Goal: Transaction & Acquisition: Subscribe to service/newsletter

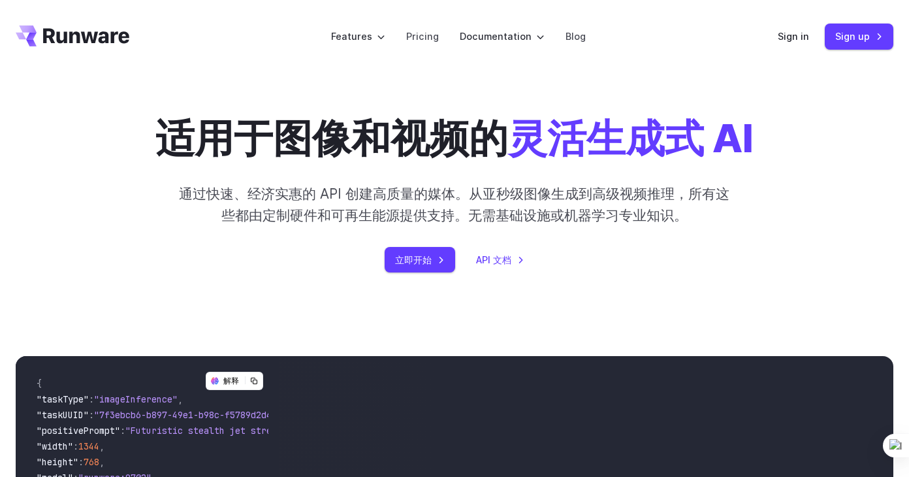
scroll to position [392, 0]
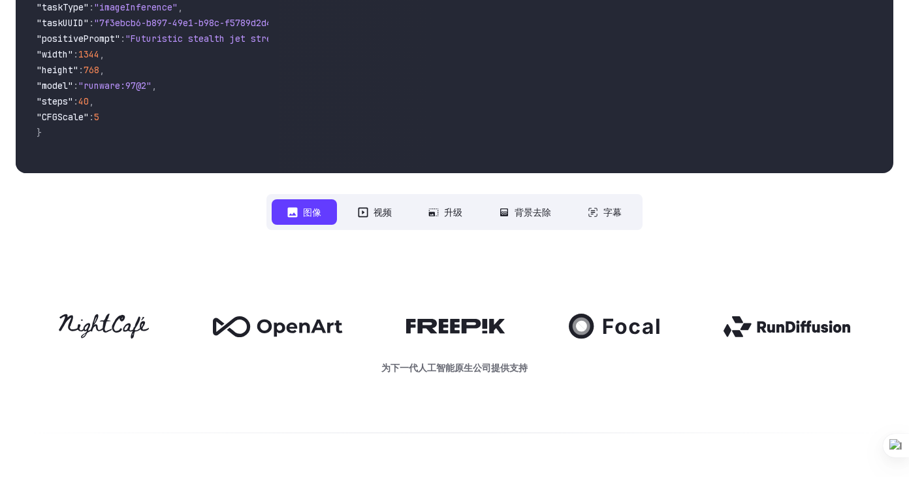
click at [371, 219] on button "视频" at bounding box center [374, 211] width 65 height 25
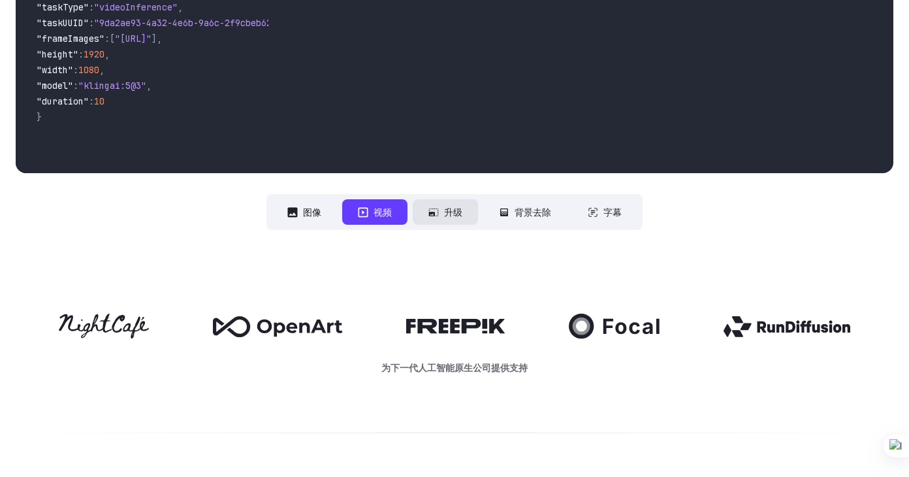
click at [451, 217] on font "升级" at bounding box center [453, 211] width 18 height 15
click at [321, 216] on button "图像" at bounding box center [304, 211] width 65 height 25
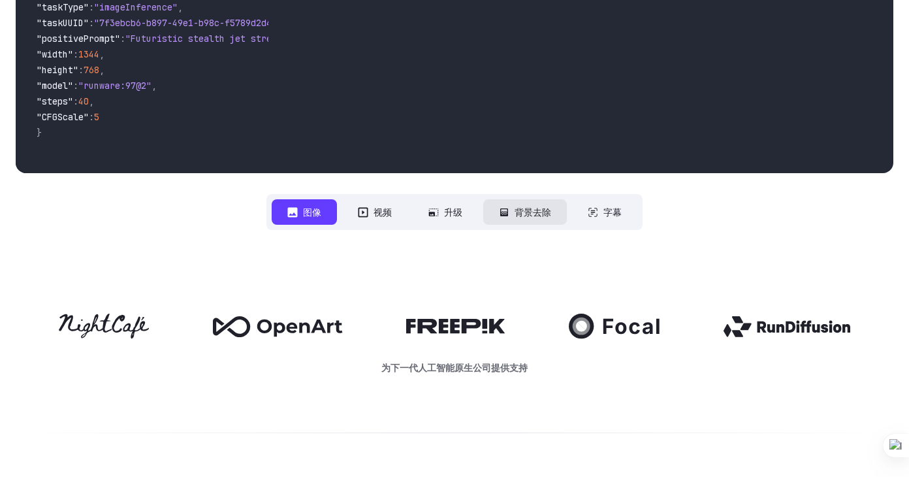
click at [524, 214] on font "背景去除" at bounding box center [533, 211] width 37 height 15
click at [534, 213] on font "背景去除" at bounding box center [533, 211] width 37 height 15
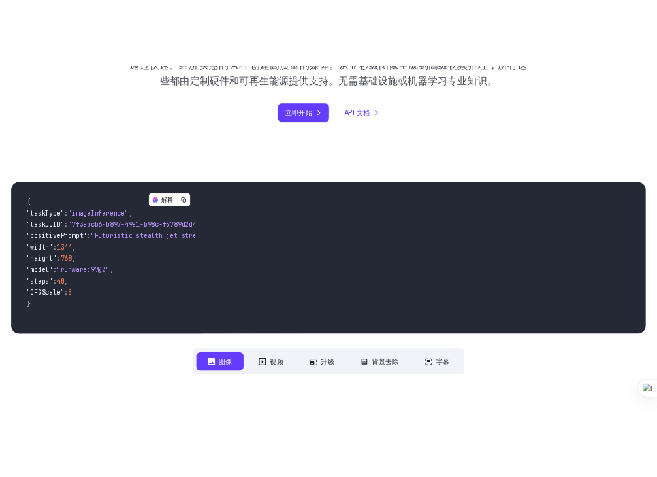
scroll to position [196, 0]
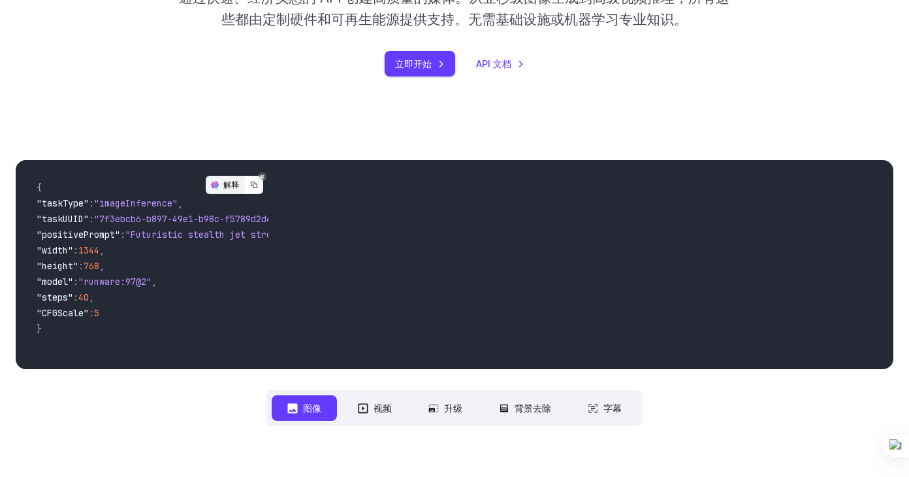
click at [229, 183] on div "解释" at bounding box center [225, 184] width 39 height 17
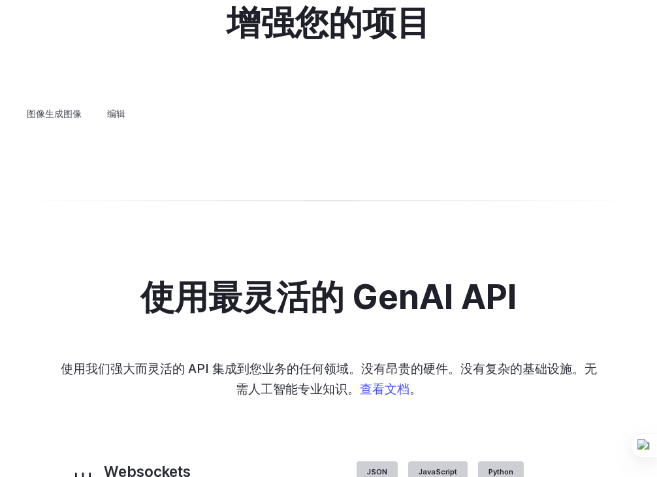
scroll to position [2416, 0]
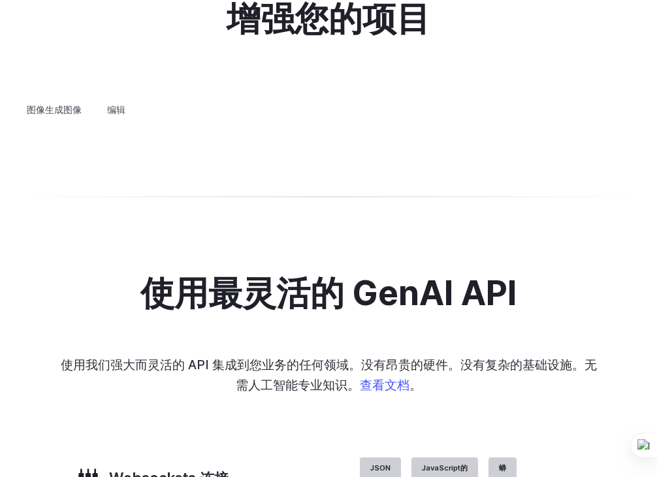
click at [0, 0] on summary "概念设计" at bounding box center [0, 0] width 0 height 0
click at [0, 0] on summary "创意造型" at bounding box center [0, 0] width 0 height 0
click at [0, 0] on summary "建筑" at bounding box center [0, 0] width 0 height 0
click at [0, 0] on summary "自定义头像" at bounding box center [0, 0] width 0 height 0
click at [0, 0] on details "概念设计 快速构思和完善新概念，从角色设计到徽标等。" at bounding box center [0, 0] width 0 height 0
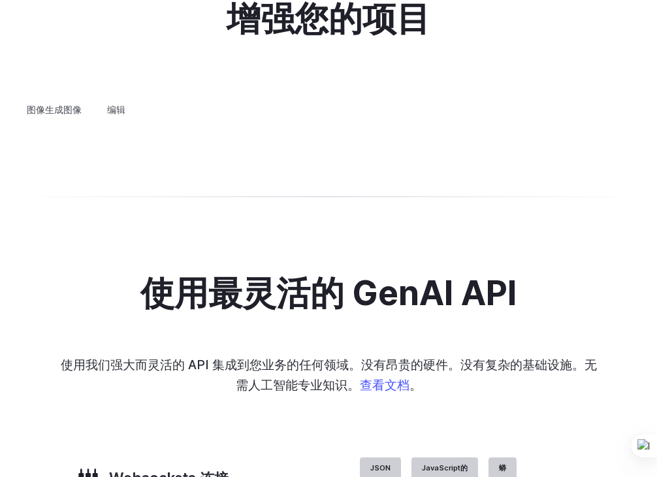
click at [0, 0] on summary "概念设计" at bounding box center [0, 0] width 0 height 0
click at [0, 0] on summary "个性化资产" at bounding box center [0, 0] width 0 height 0
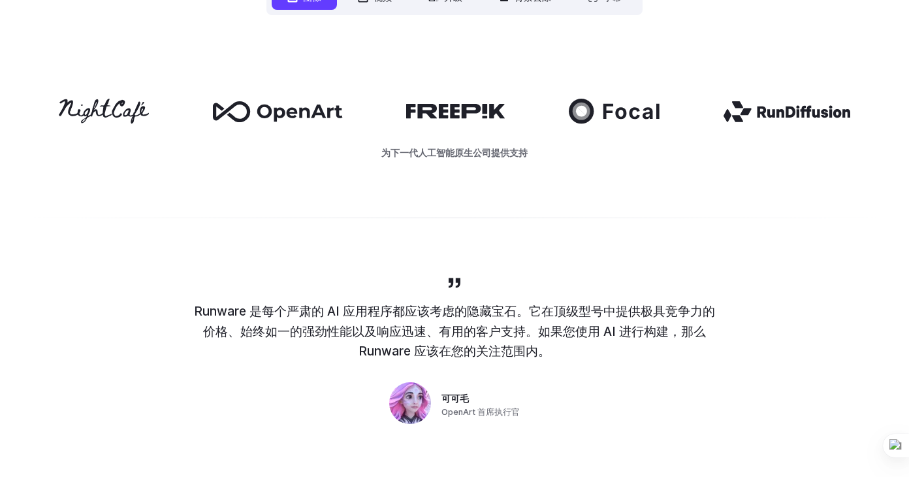
scroll to position [287, 0]
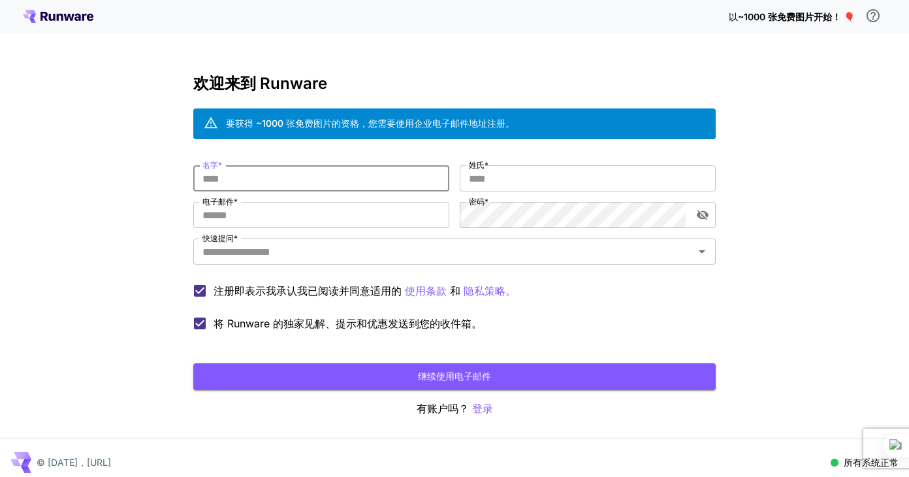
click at [325, 183] on input "名字 *" at bounding box center [321, 178] width 256 height 26
click at [344, 213] on input "电子邮件 *" at bounding box center [321, 215] width 256 height 26
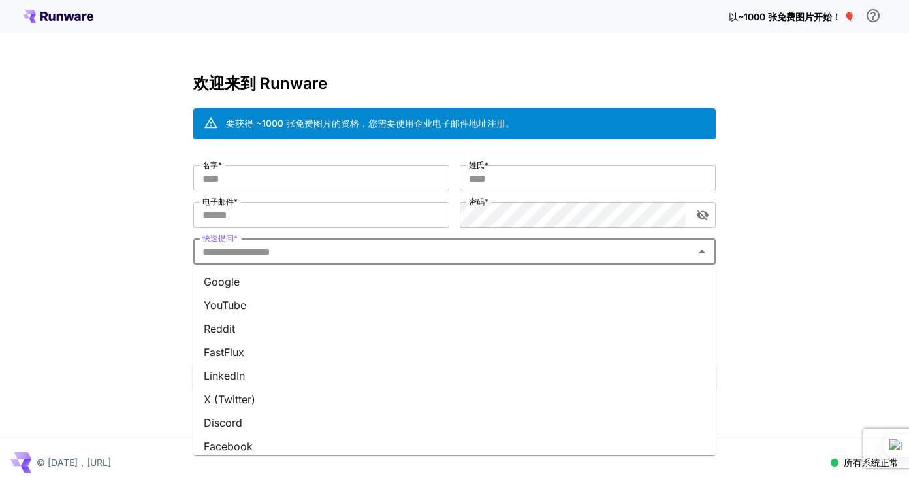
click at [342, 251] on input "快速提问 *" at bounding box center [443, 251] width 493 height 18
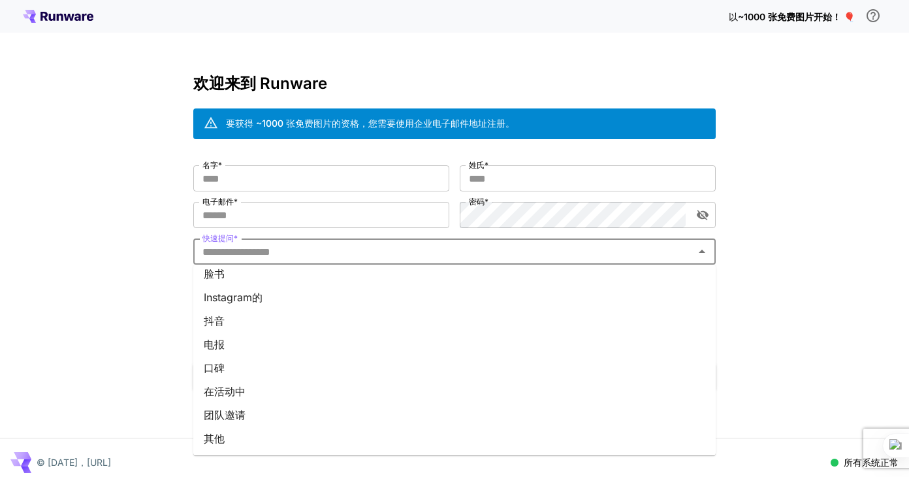
click at [144, 327] on div "以 ~1000 张免费图片开始！ 🎈 欢迎来到 Runware 要获得 ~1000 张免费图片的资格，您需要使用企业电子邮件地址注册。 名字 * 名字 * 姓…" at bounding box center [454, 243] width 909 height 487
